Goal: Find specific page/section

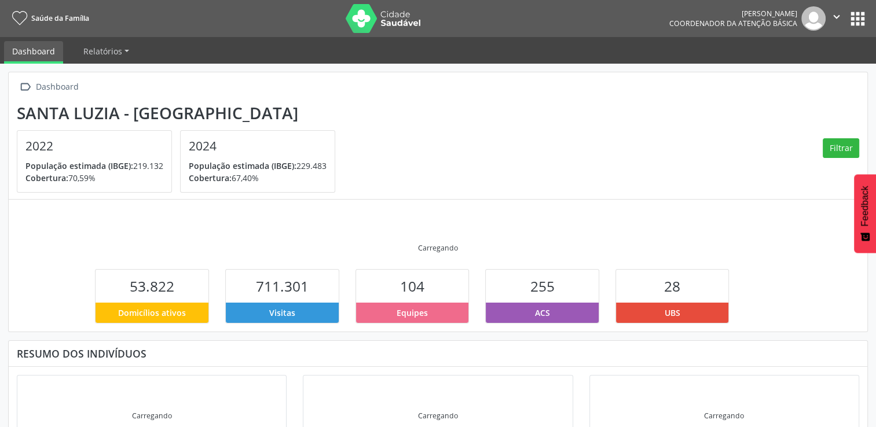
click at [857, 17] on button "apps" at bounding box center [858, 19] width 20 height 20
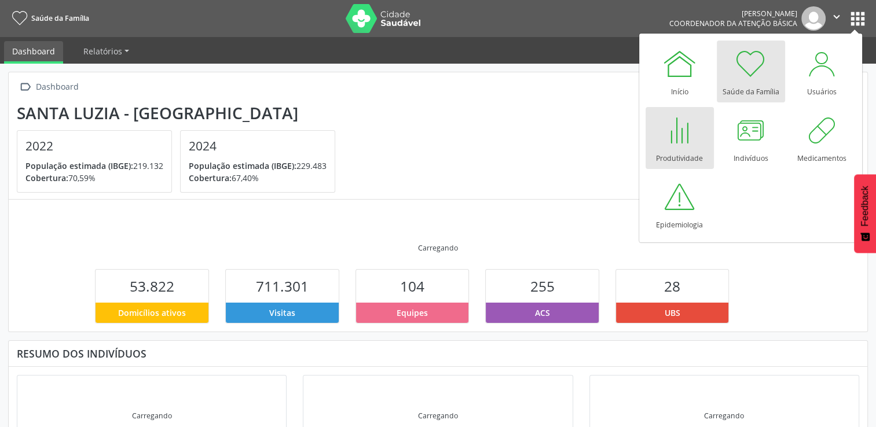
click at [682, 146] on div at bounding box center [679, 130] width 35 height 35
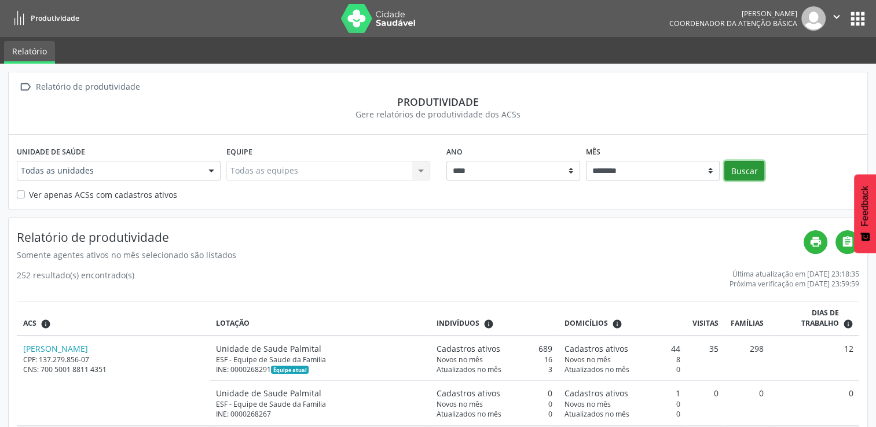
click at [741, 172] on button "Buscar" at bounding box center [744, 171] width 40 height 20
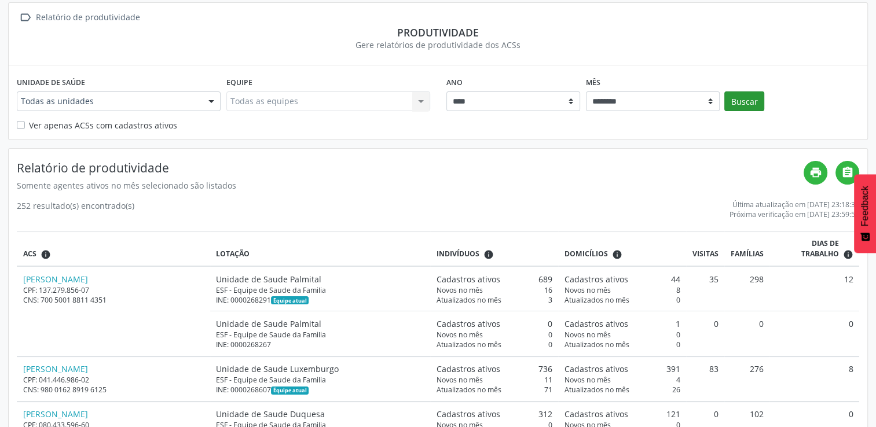
scroll to position [46, 0]
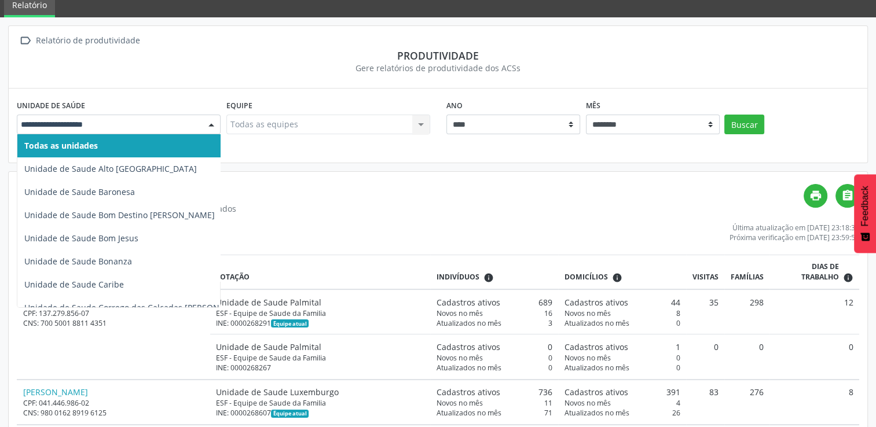
click at [211, 125] on div at bounding box center [211, 125] width 17 height 20
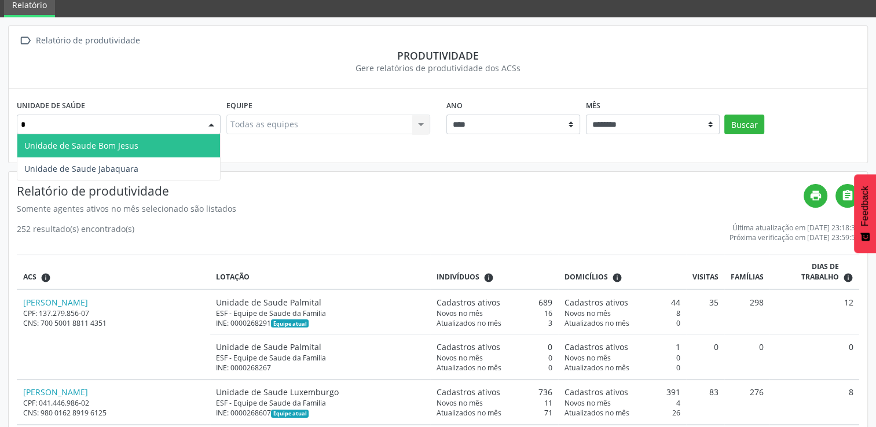
type input "**"
click at [178, 142] on span "Unidade de Saude Jabaquara" at bounding box center [118, 145] width 203 height 23
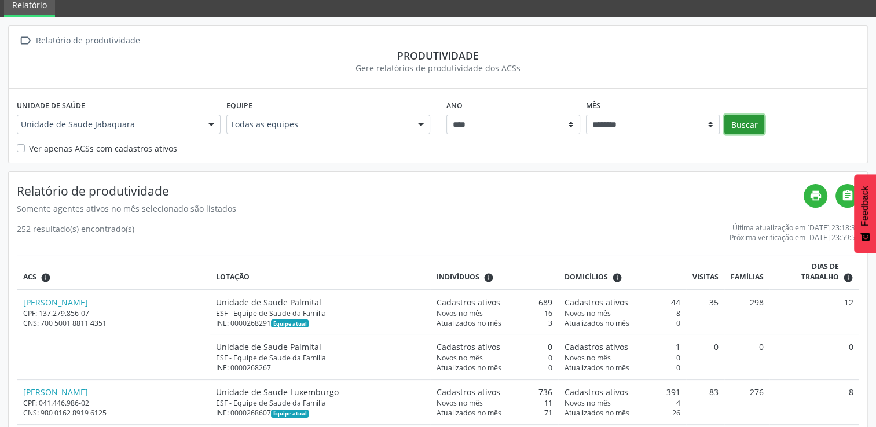
click at [737, 123] on button "Buscar" at bounding box center [744, 125] width 40 height 20
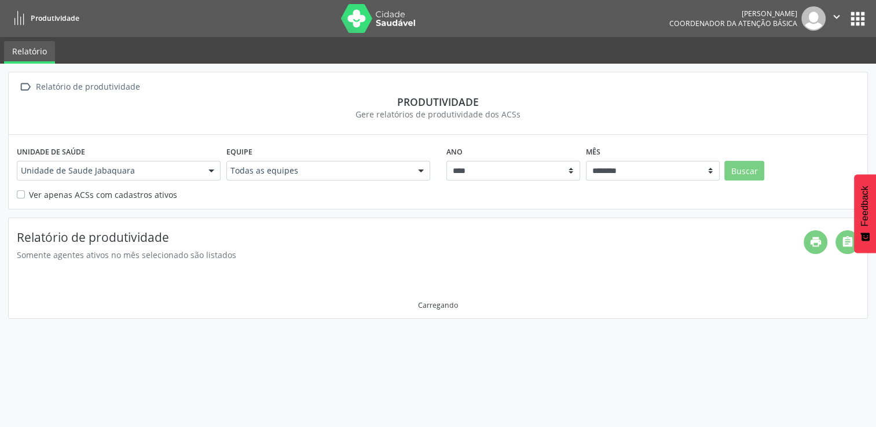
scroll to position [0, 0]
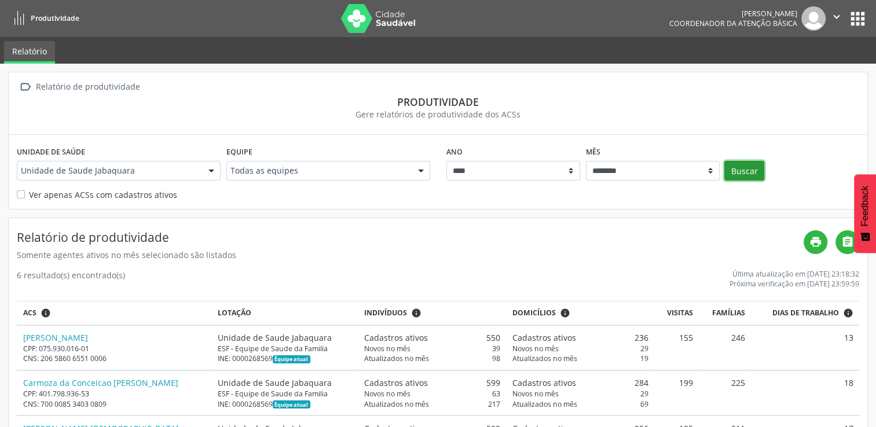
click at [754, 170] on button "Buscar" at bounding box center [744, 171] width 40 height 20
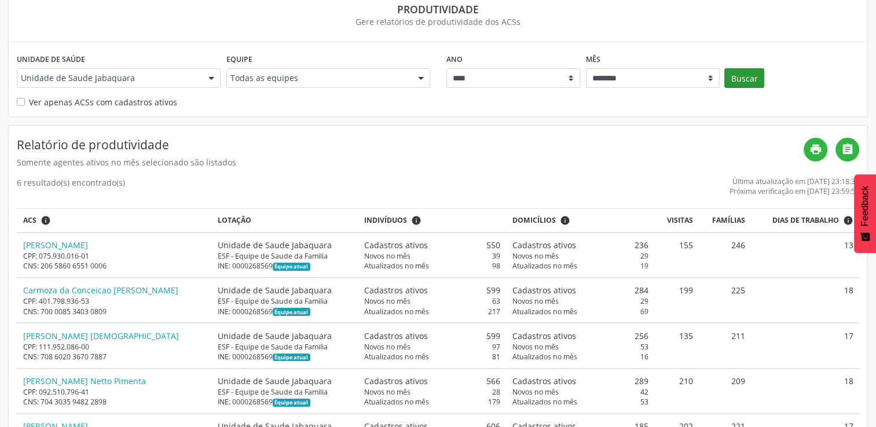
scroll to position [116, 0]
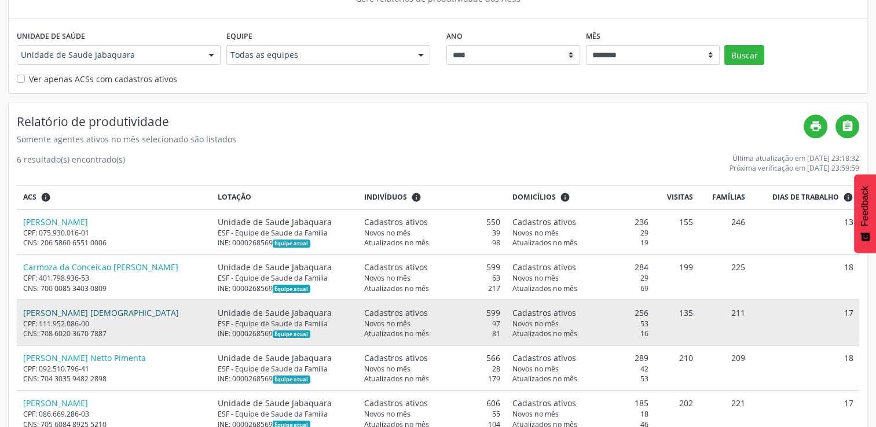
click at [63, 312] on link "[PERSON_NAME] [DEMOGRAPHIC_DATA]" at bounding box center [101, 313] width 156 height 11
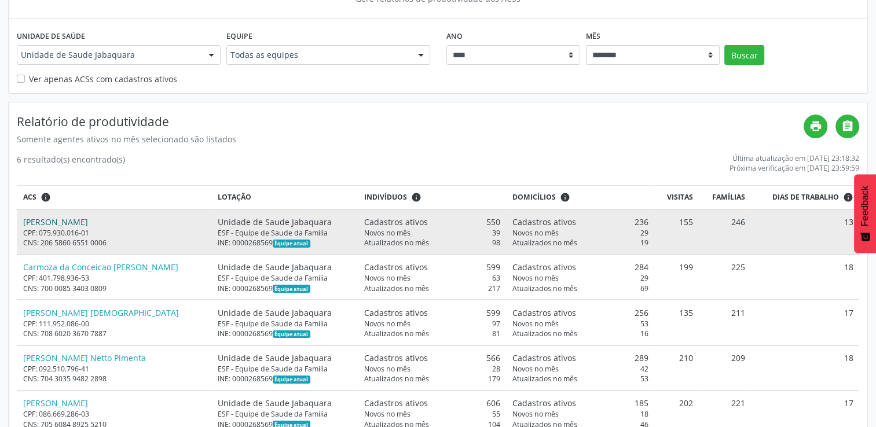
click at [78, 218] on link "[PERSON_NAME]" at bounding box center [55, 222] width 65 height 11
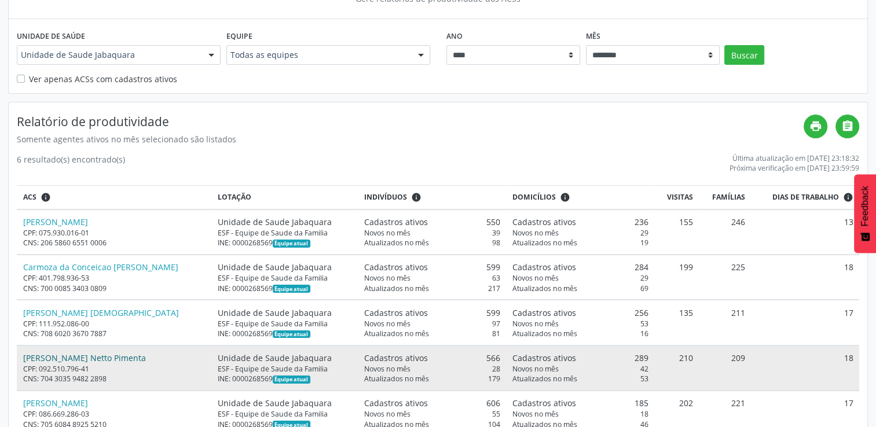
click at [89, 356] on link "[PERSON_NAME] Netto Pimenta" at bounding box center [84, 358] width 123 height 11
click at [116, 353] on link "[PERSON_NAME] Netto Pimenta" at bounding box center [84, 358] width 123 height 11
